Goal: Transaction & Acquisition: Purchase product/service

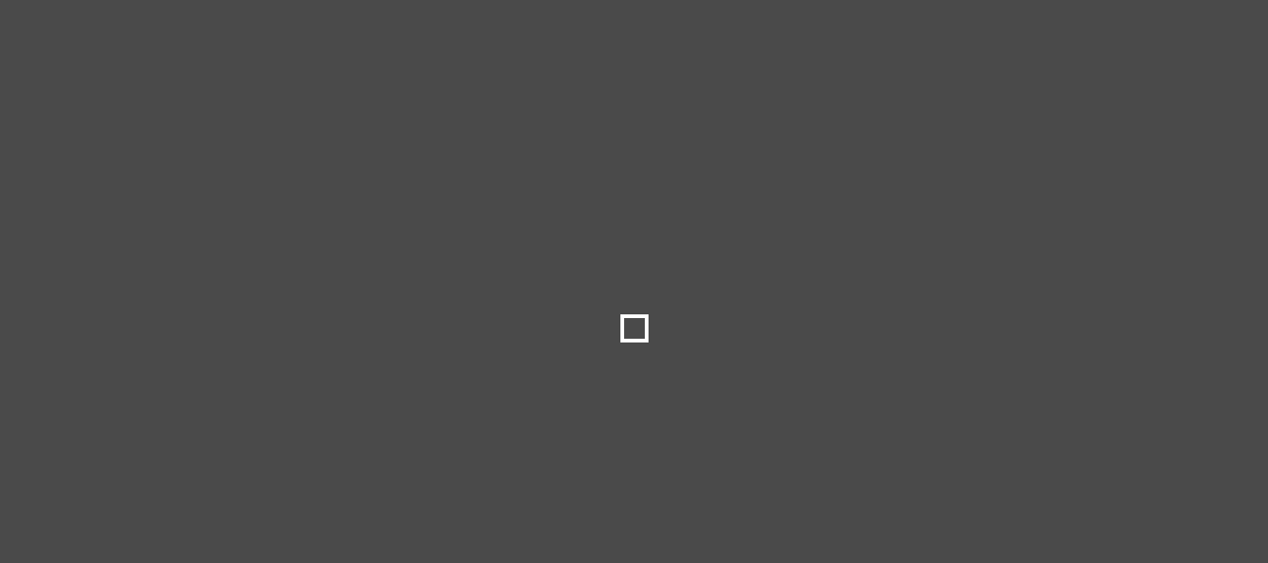
type input "***"
type input "*****"
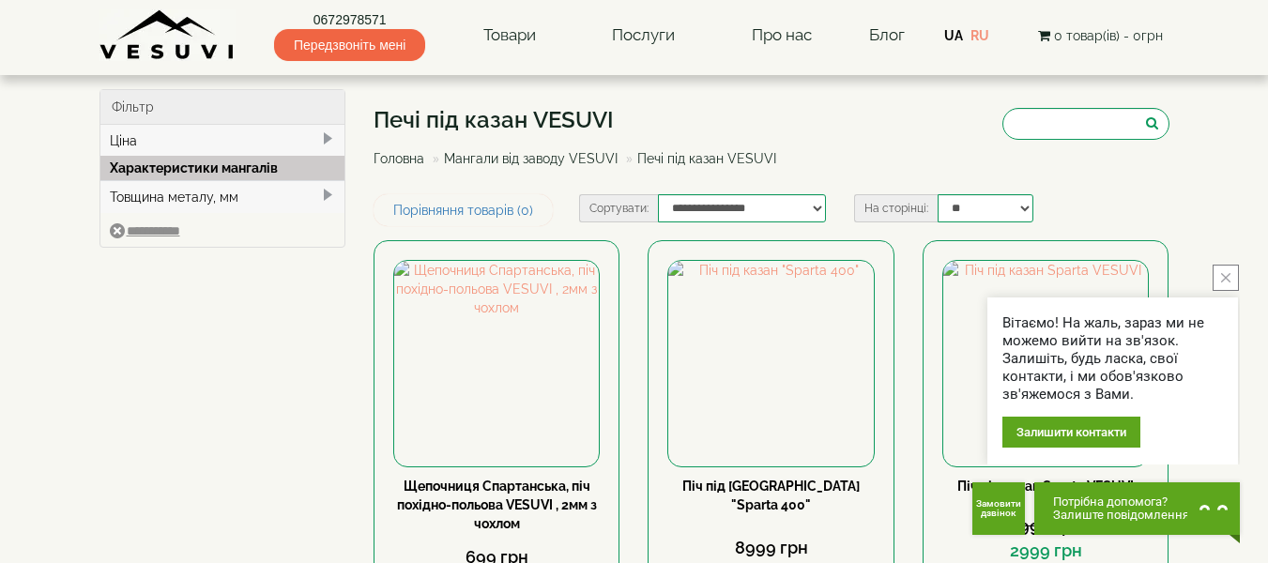
click at [1229, 276] on icon "close button" at bounding box center [1225, 277] width 9 height 9
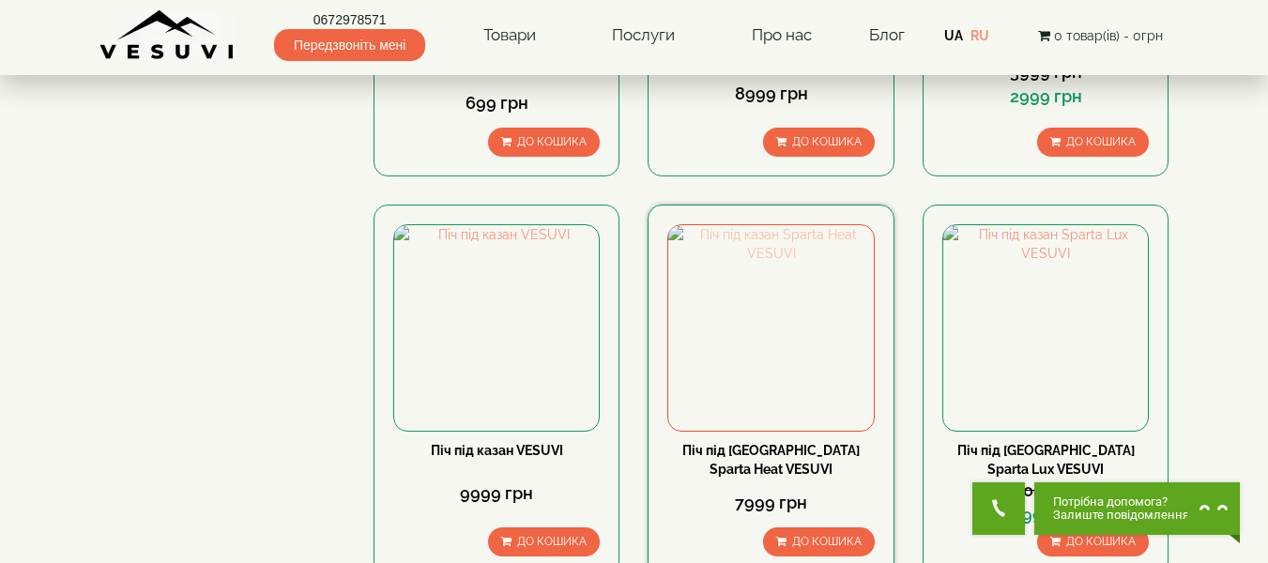
scroll to position [563, 0]
